Goal: Navigation & Orientation: Understand site structure

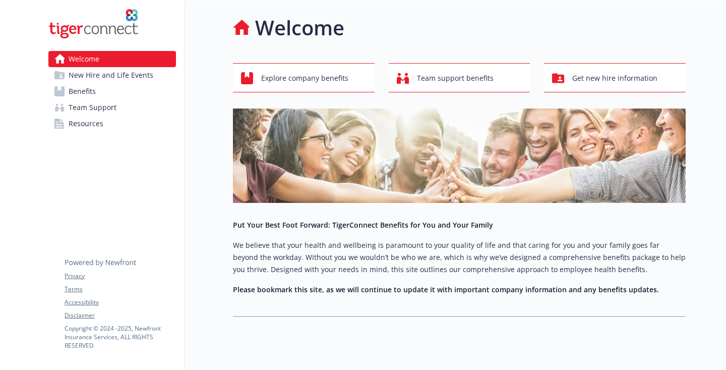
click at [107, 82] on span "New Hire and Life Events" at bounding box center [111, 75] width 85 height 16
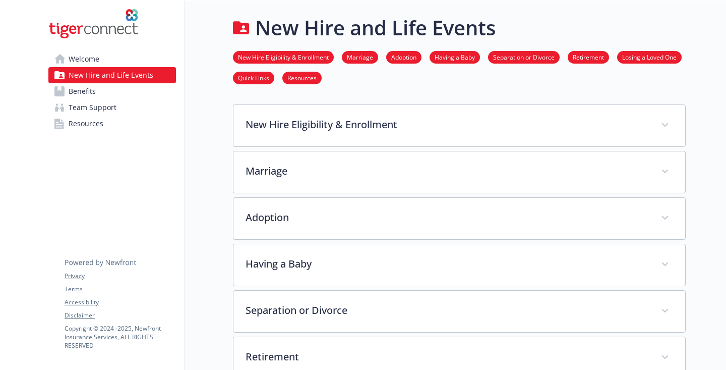
click at [107, 96] on link "Benefits" at bounding box center [112, 91] width 128 height 16
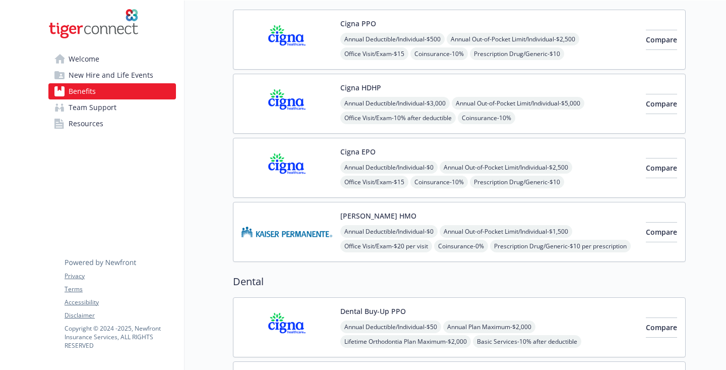
click at [99, 108] on span "Team Support" at bounding box center [93, 107] width 48 height 16
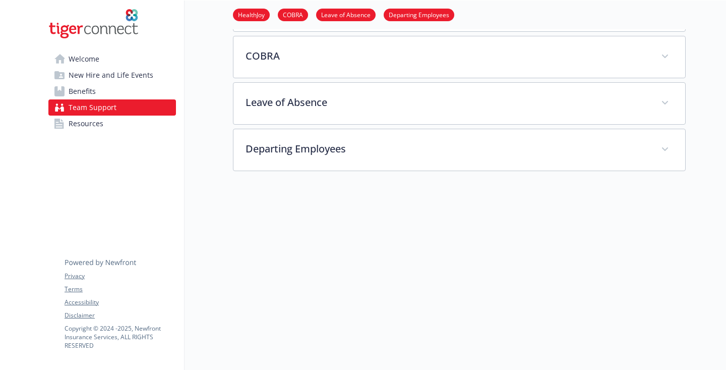
click at [99, 120] on span "Resources" at bounding box center [86, 124] width 35 height 16
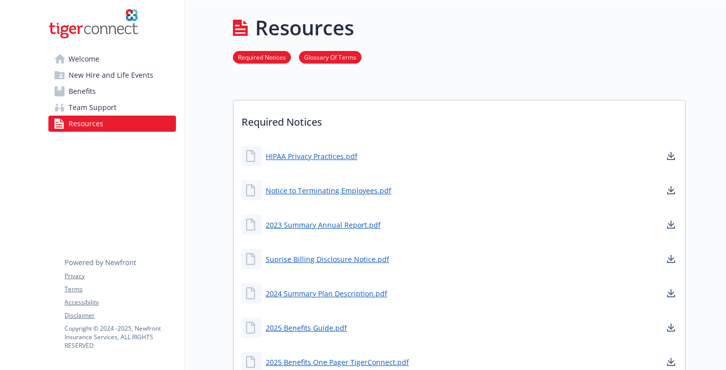
click at [114, 106] on span "Team Support" at bounding box center [93, 107] width 48 height 16
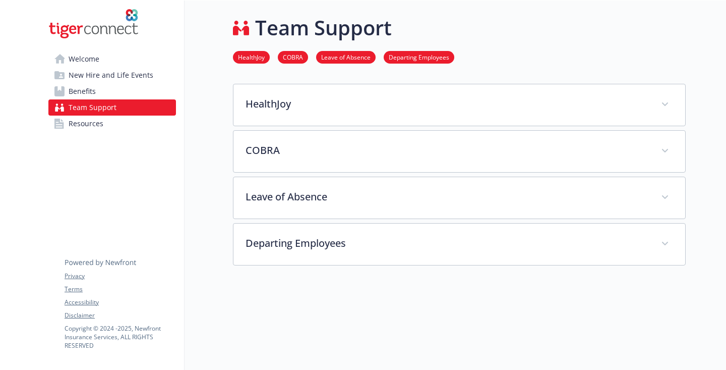
click at [117, 53] on link "Welcome" at bounding box center [112, 59] width 128 height 16
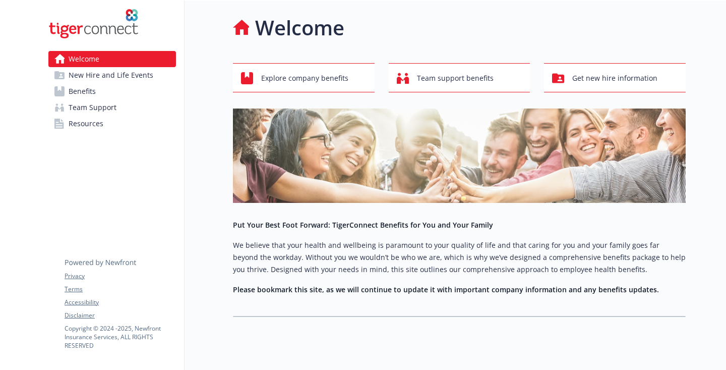
click at [101, 28] on img at bounding box center [93, 24] width 90 height 30
